Goal: Information Seeking & Learning: Learn about a topic

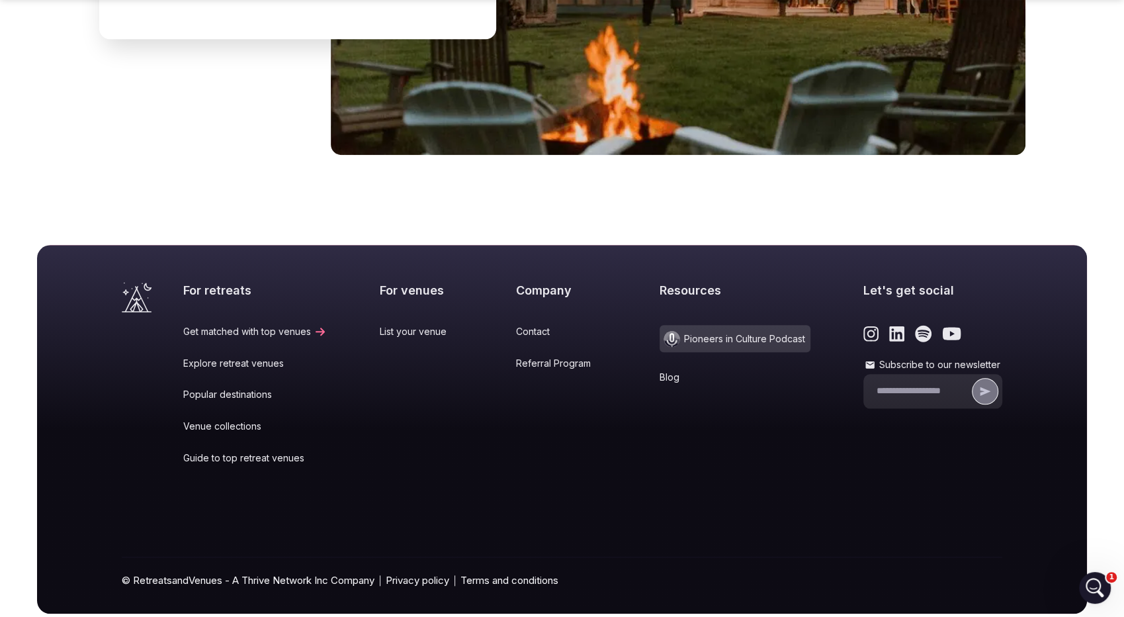
click at [557, 357] on link "Referral Program" at bounding box center [561, 363] width 91 height 13
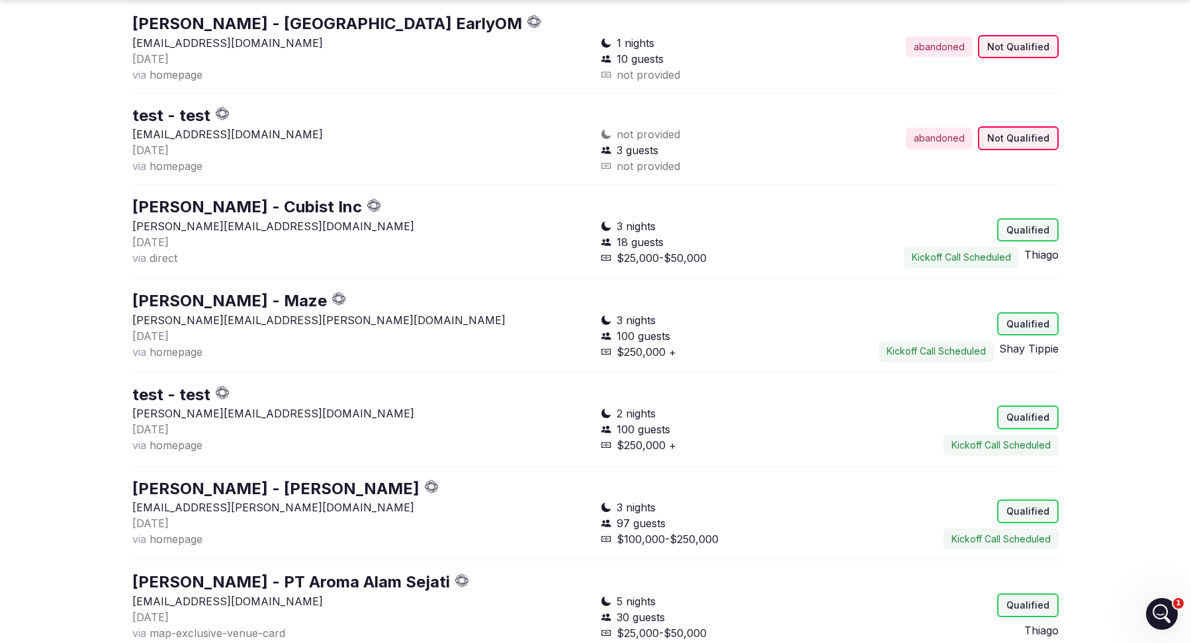
scroll to position [1779, 0]
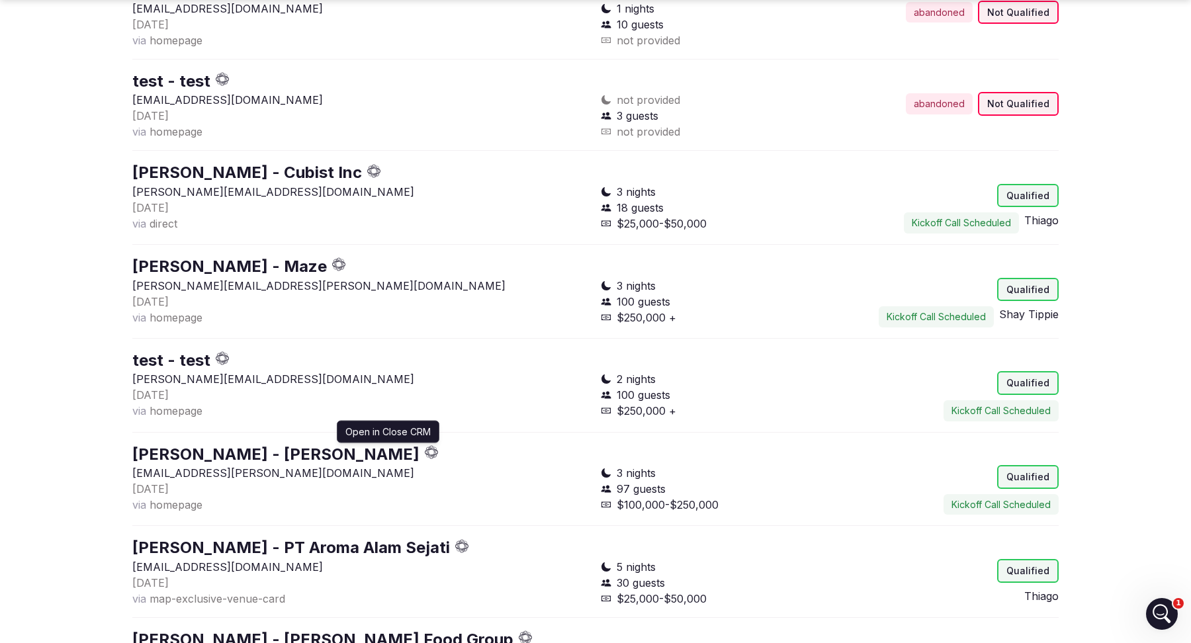
click at [425, 445] on icon "button" at bounding box center [432, 452] width 14 height 14
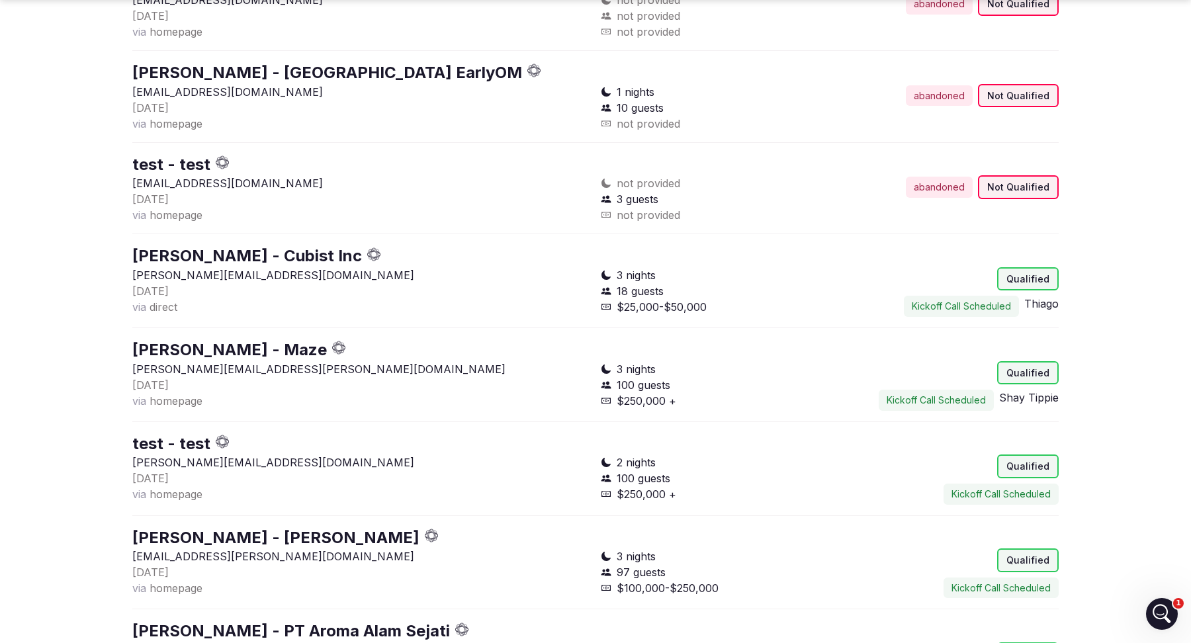
scroll to position [1698, 0]
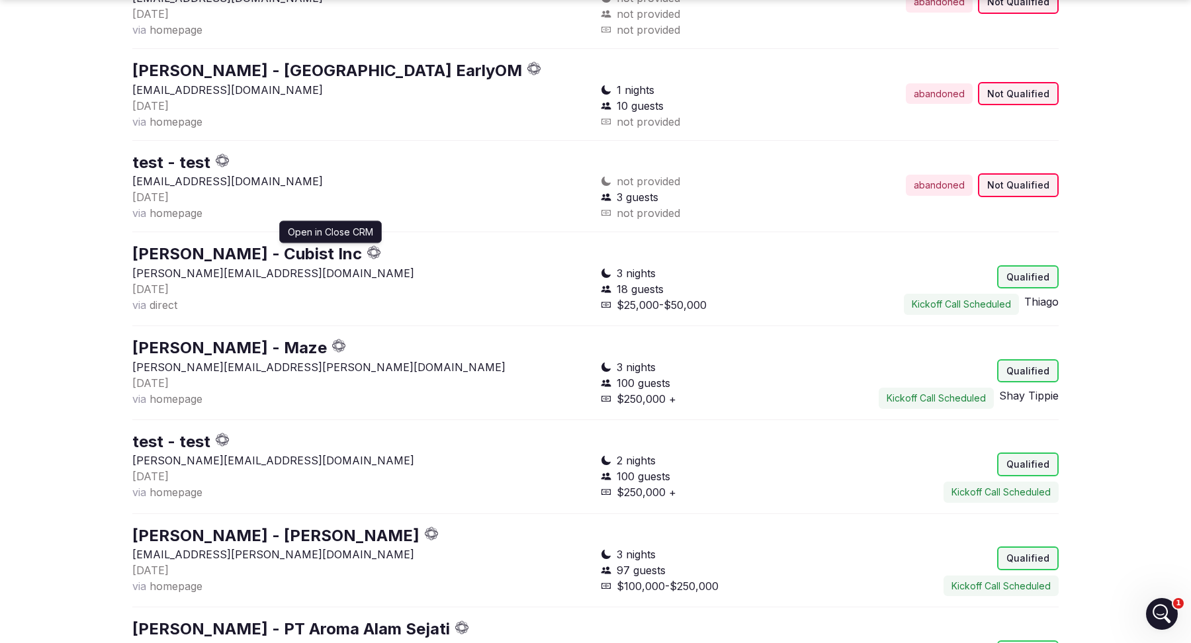
click at [381, 251] on icon "button" at bounding box center [374, 253] width 14 height 14
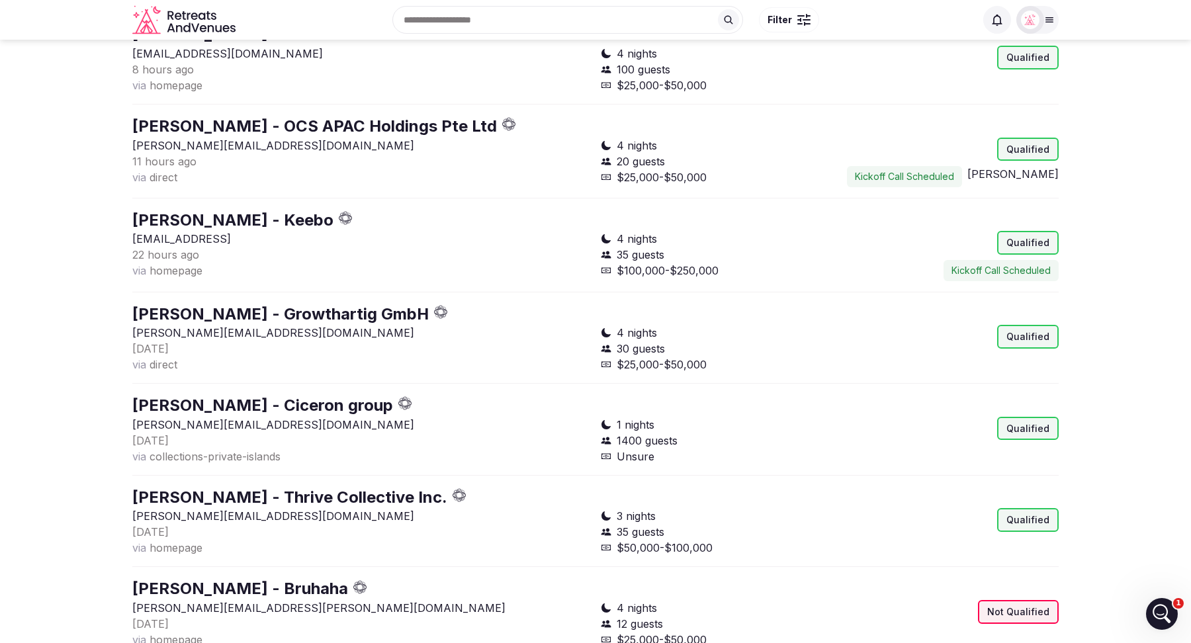
scroll to position [414, 0]
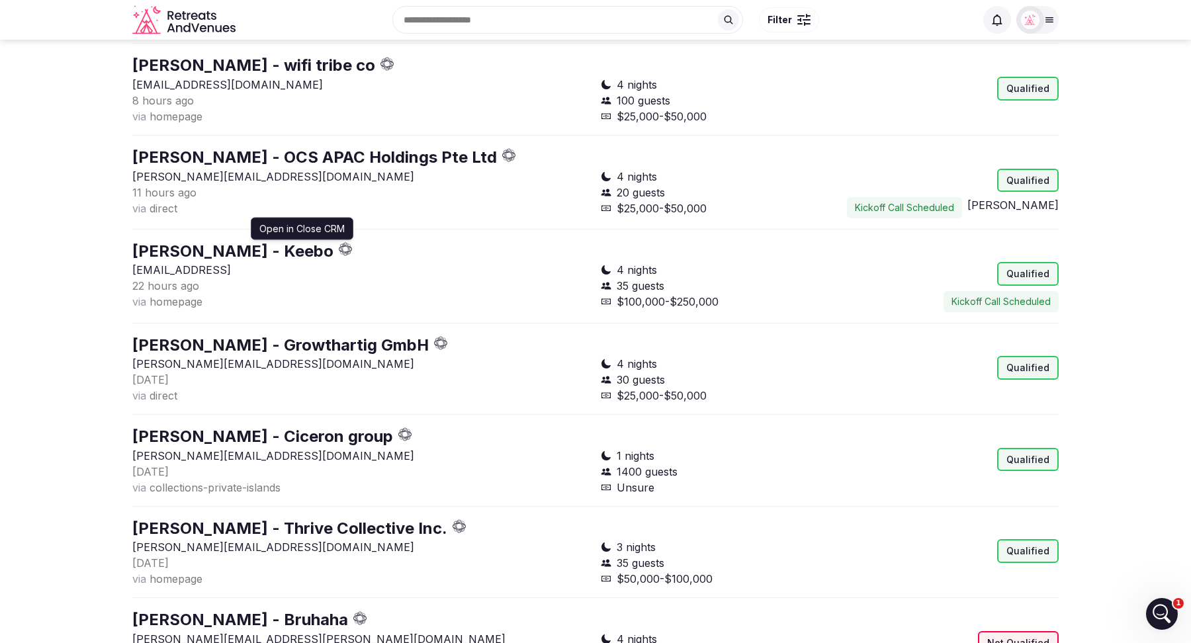
click at [339, 246] on icon "button" at bounding box center [346, 249] width 14 height 14
